Goal: Task Accomplishment & Management: Use online tool/utility

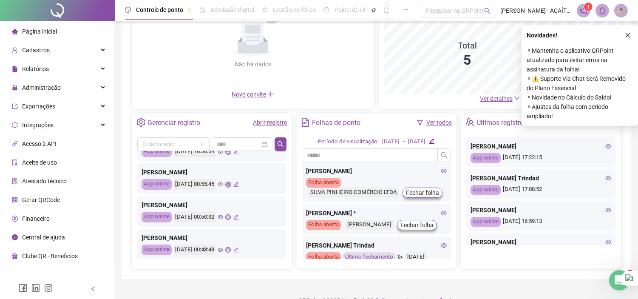
scroll to position [111, 0]
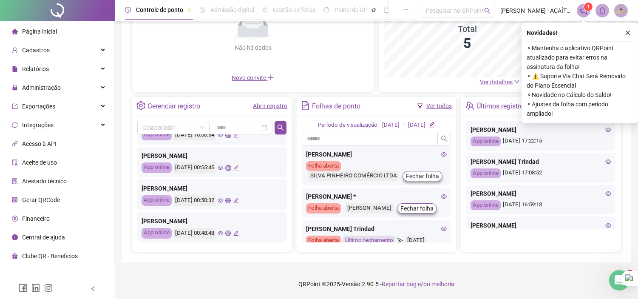
click at [627, 32] on div "Painel de controle Contabilidade Convites enviados Não há dados Não há dados No…" at bounding box center [376, 89] width 509 height 345
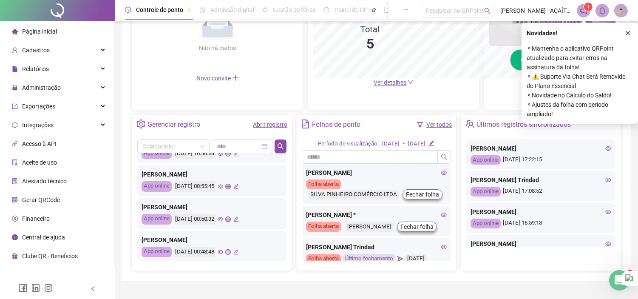
scroll to position [210, 0]
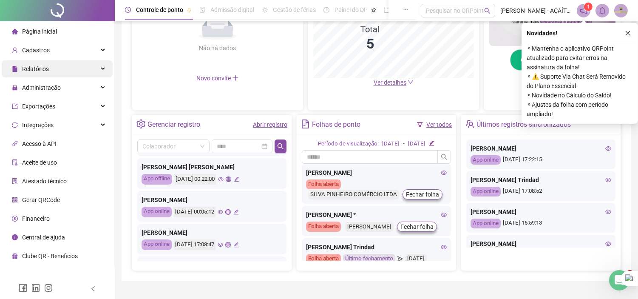
click at [57, 66] on div "Relatórios" at bounding box center [57, 68] width 111 height 17
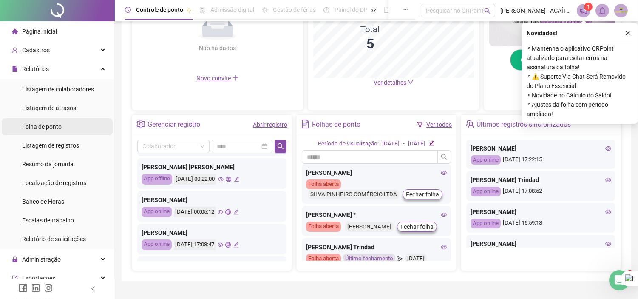
scroll to position [47, 0]
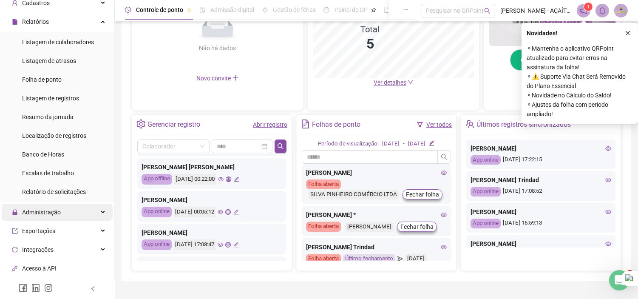
click at [79, 208] on div "Administração" at bounding box center [57, 212] width 111 height 17
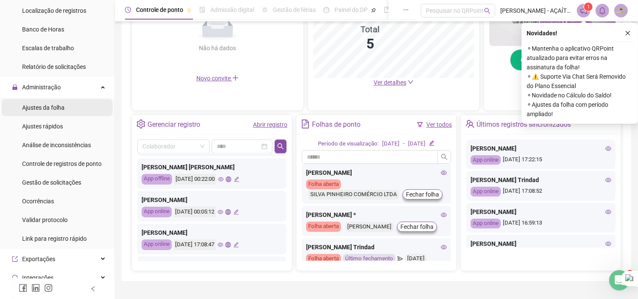
scroll to position [189, 0]
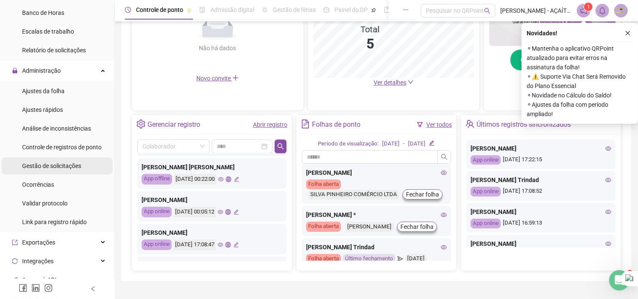
click at [66, 168] on span "Gestão de solicitações" at bounding box center [51, 165] width 59 height 7
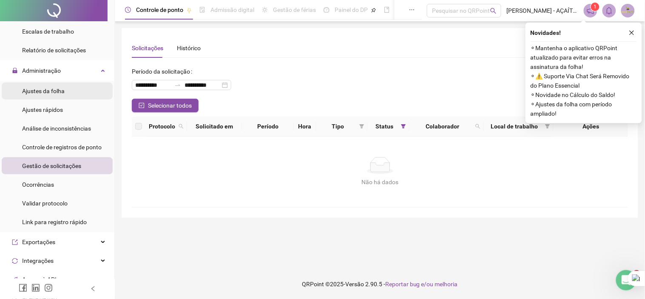
click at [64, 91] on li "Ajustes da folha" at bounding box center [57, 90] width 111 height 17
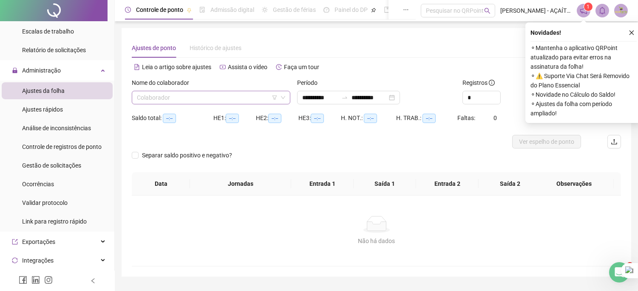
click at [171, 99] on input "search" at bounding box center [207, 97] width 141 height 13
type input "**********"
click at [257, 96] on input "search" at bounding box center [207, 97] width 141 height 13
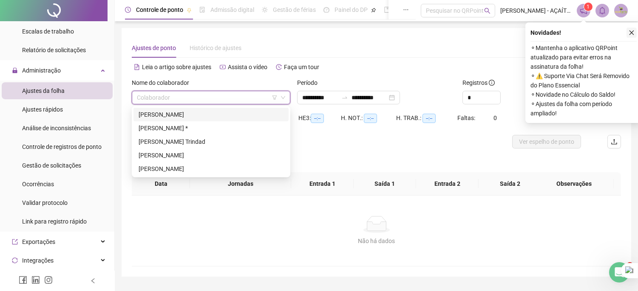
click at [633, 36] on button "button" at bounding box center [631, 33] width 10 height 10
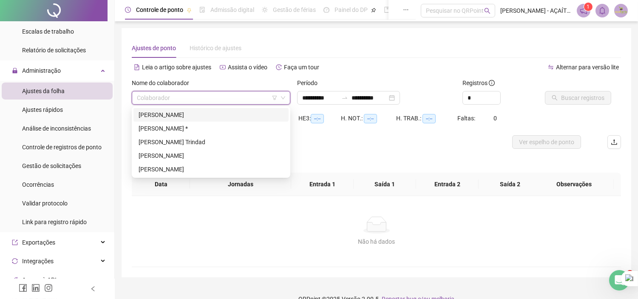
click at [244, 96] on input "search" at bounding box center [207, 97] width 141 height 13
click at [183, 139] on div "[PERSON_NAME] Trindad" at bounding box center [211, 141] width 145 height 9
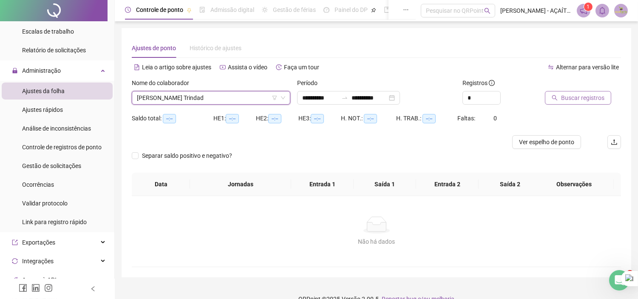
click at [566, 98] on span "Buscar registros" at bounding box center [582, 97] width 43 height 9
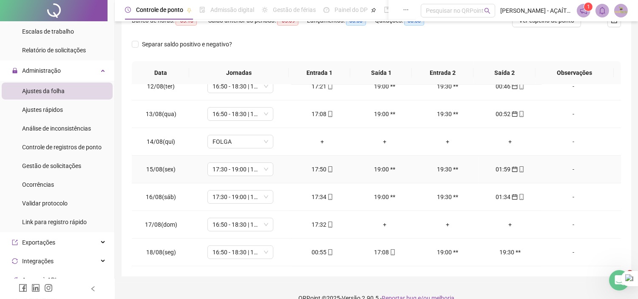
scroll to position [135, 0]
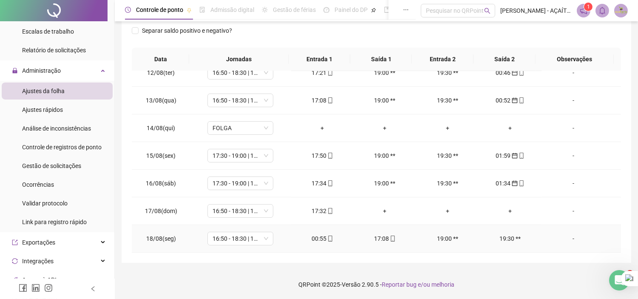
click at [322, 237] on div "00:55" at bounding box center [322, 238] width 49 height 9
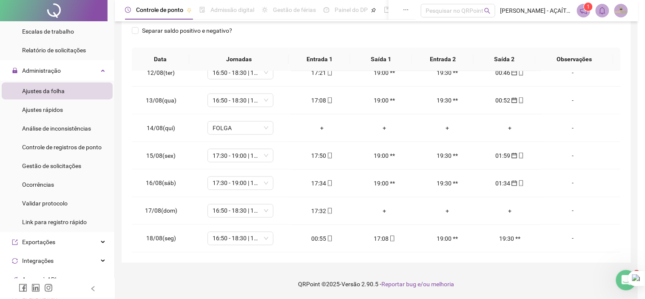
type input "**********"
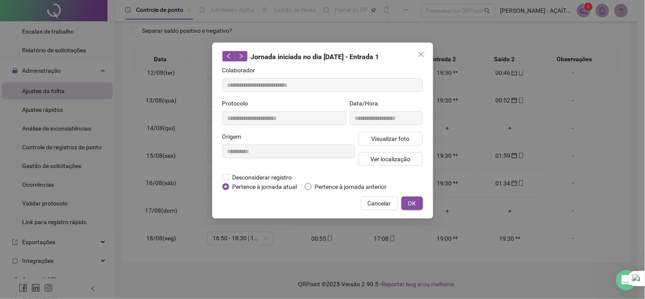
click at [323, 187] on span "Pertence à jornada anterior" at bounding box center [350, 186] width 79 height 9
click at [419, 203] on button "OK" at bounding box center [412, 203] width 22 height 14
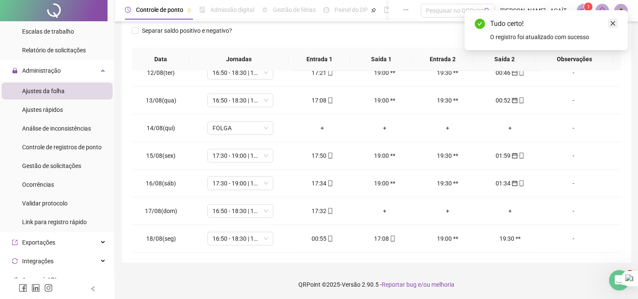
click at [611, 23] on icon "close" at bounding box center [613, 23] width 6 height 6
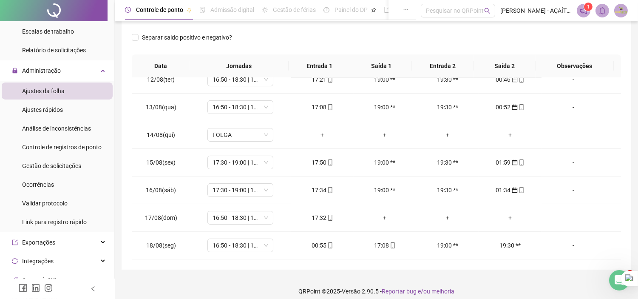
scroll to position [0, 0]
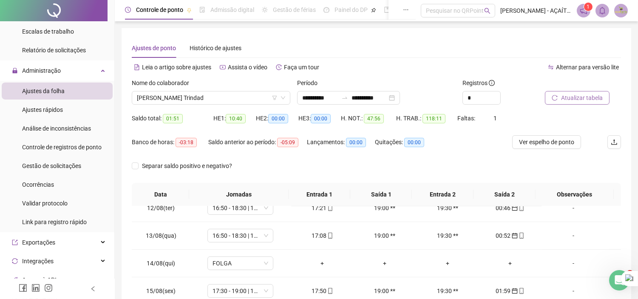
click at [578, 94] on span "Atualizar tabela" at bounding box center [582, 97] width 42 height 9
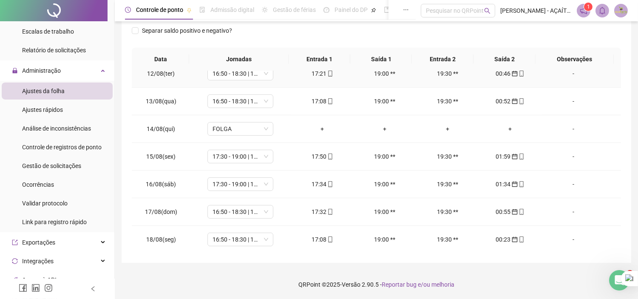
scroll to position [316, 0]
click at [327, 31] on div "Separar saldo positivo e negativo?" at bounding box center [376, 36] width 489 height 24
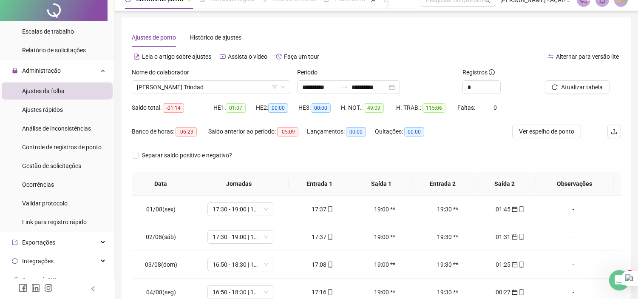
scroll to position [0, 0]
